Goal: Task Accomplishment & Management: Manage account settings

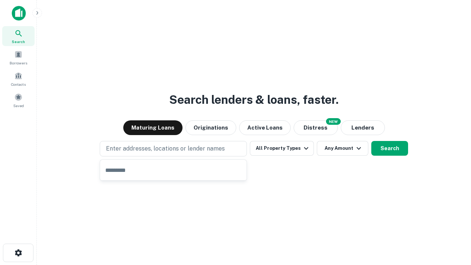
type input "**********"
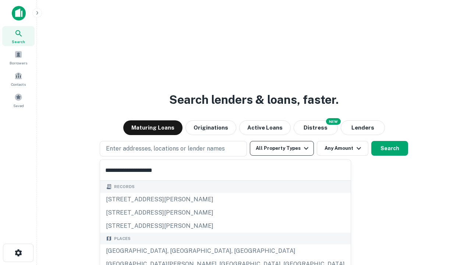
click at [282, 148] on button "All Property Types" at bounding box center [282, 148] width 64 height 15
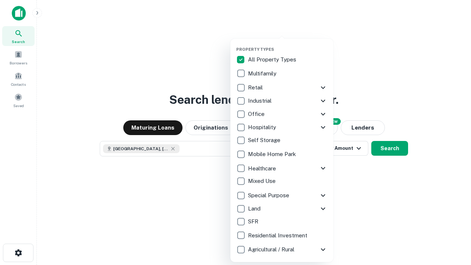
click at [288, 45] on button "button" at bounding box center [287, 45] width 103 height 0
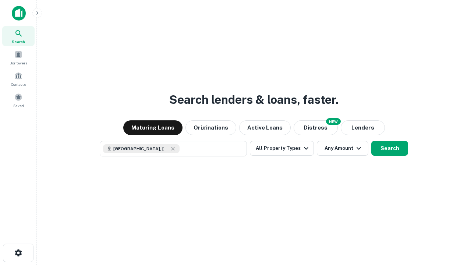
scroll to position [12, 0]
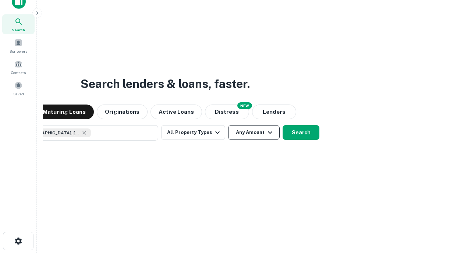
click at [228, 125] on button "Any Amount" at bounding box center [254, 132] width 52 height 15
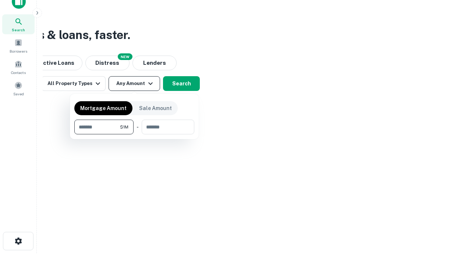
type input "*******"
click at [134, 134] on button "button" at bounding box center [134, 134] width 120 height 0
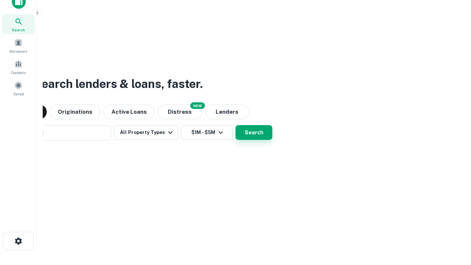
click at [236, 125] on button "Search" at bounding box center [254, 132] width 37 height 15
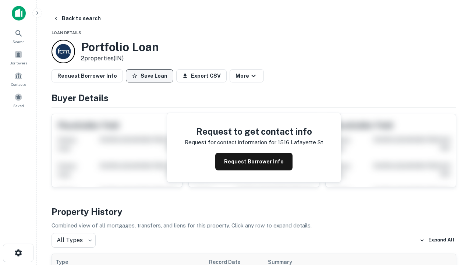
click at [149, 76] on button "Save Loan" at bounding box center [149, 75] width 47 height 13
click at [151, 76] on button "Loan Saved" at bounding box center [151, 75] width 51 height 13
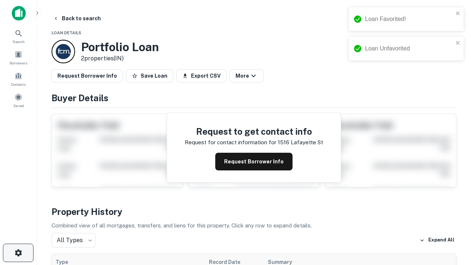
click at [18, 253] on icon "button" at bounding box center [18, 252] width 9 height 9
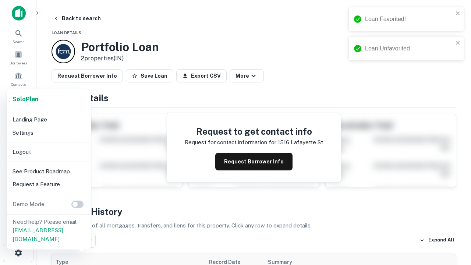
click at [49, 152] on li "Logout" at bounding box center [49, 151] width 79 height 13
